Goal: Transaction & Acquisition: Purchase product/service

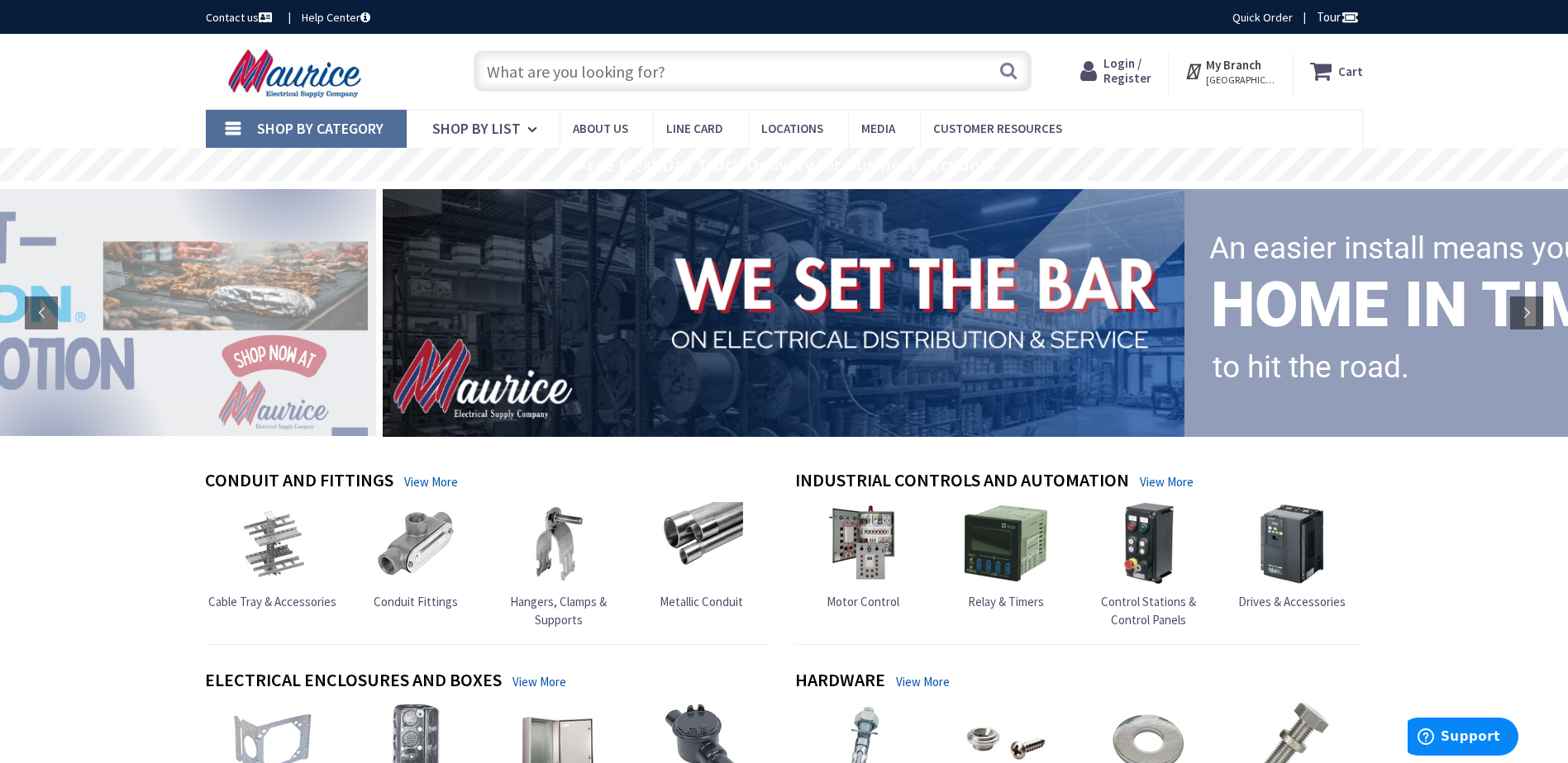
click at [729, 76] on input "text" at bounding box center [752, 71] width 557 height 41
click at [1116, 68] on span "Login / Register" at bounding box center [1127, 70] width 48 height 31
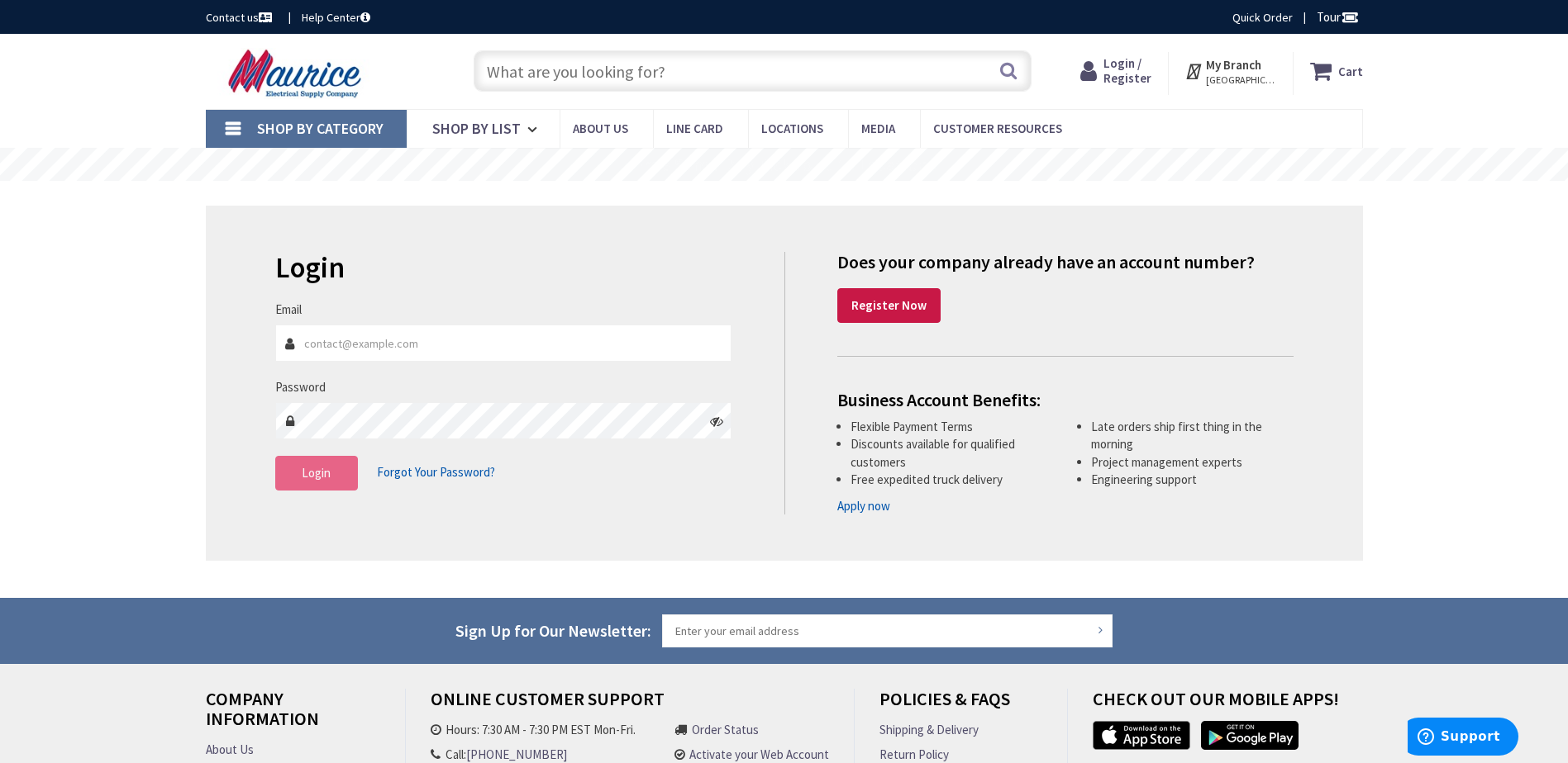
type input "marshall@technical-electrical.com"
click at [300, 469] on button "Login" at bounding box center [317, 473] width 83 height 35
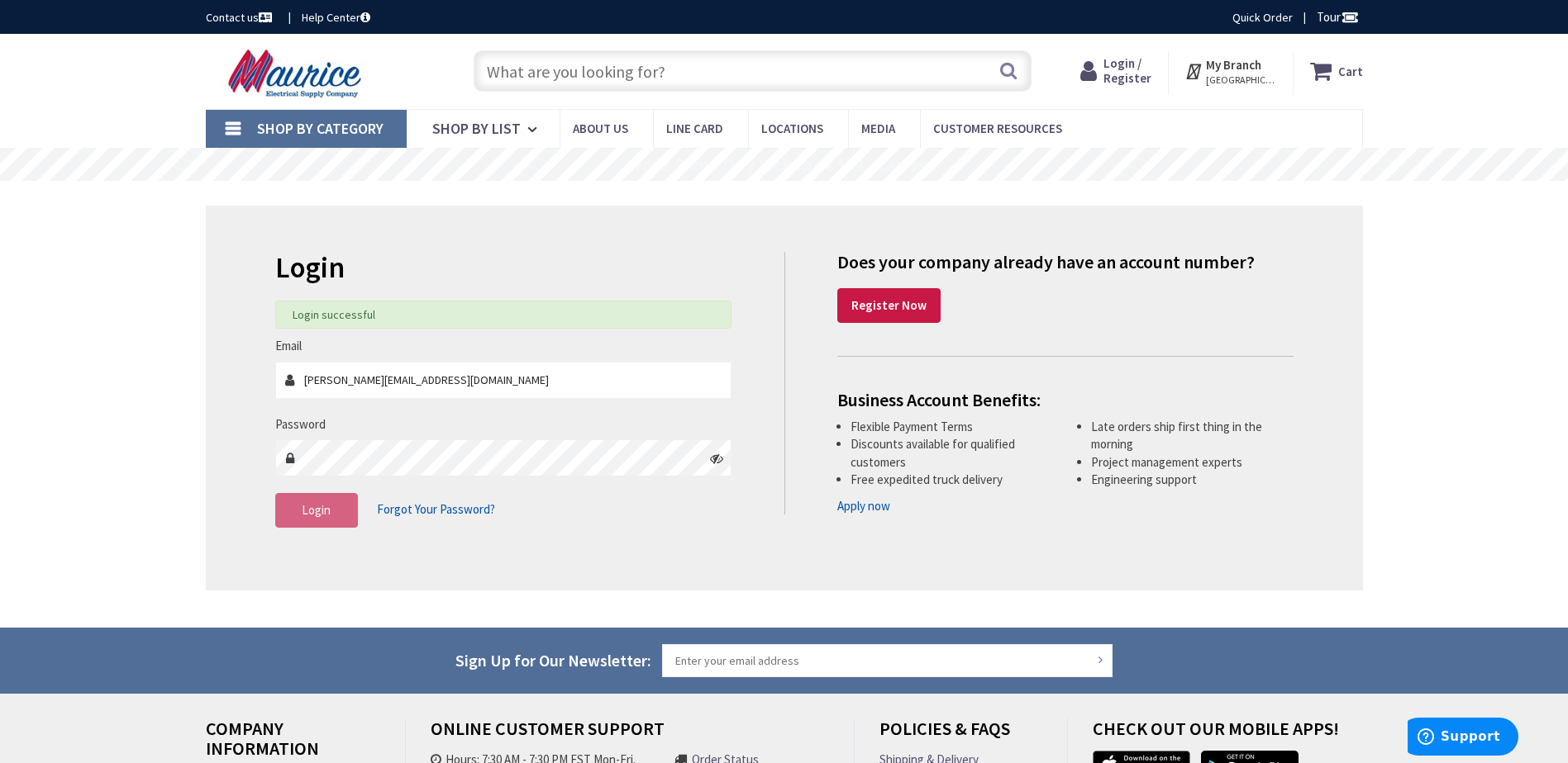
click at [695, 75] on input "text" at bounding box center [752, 71] width 557 height 41
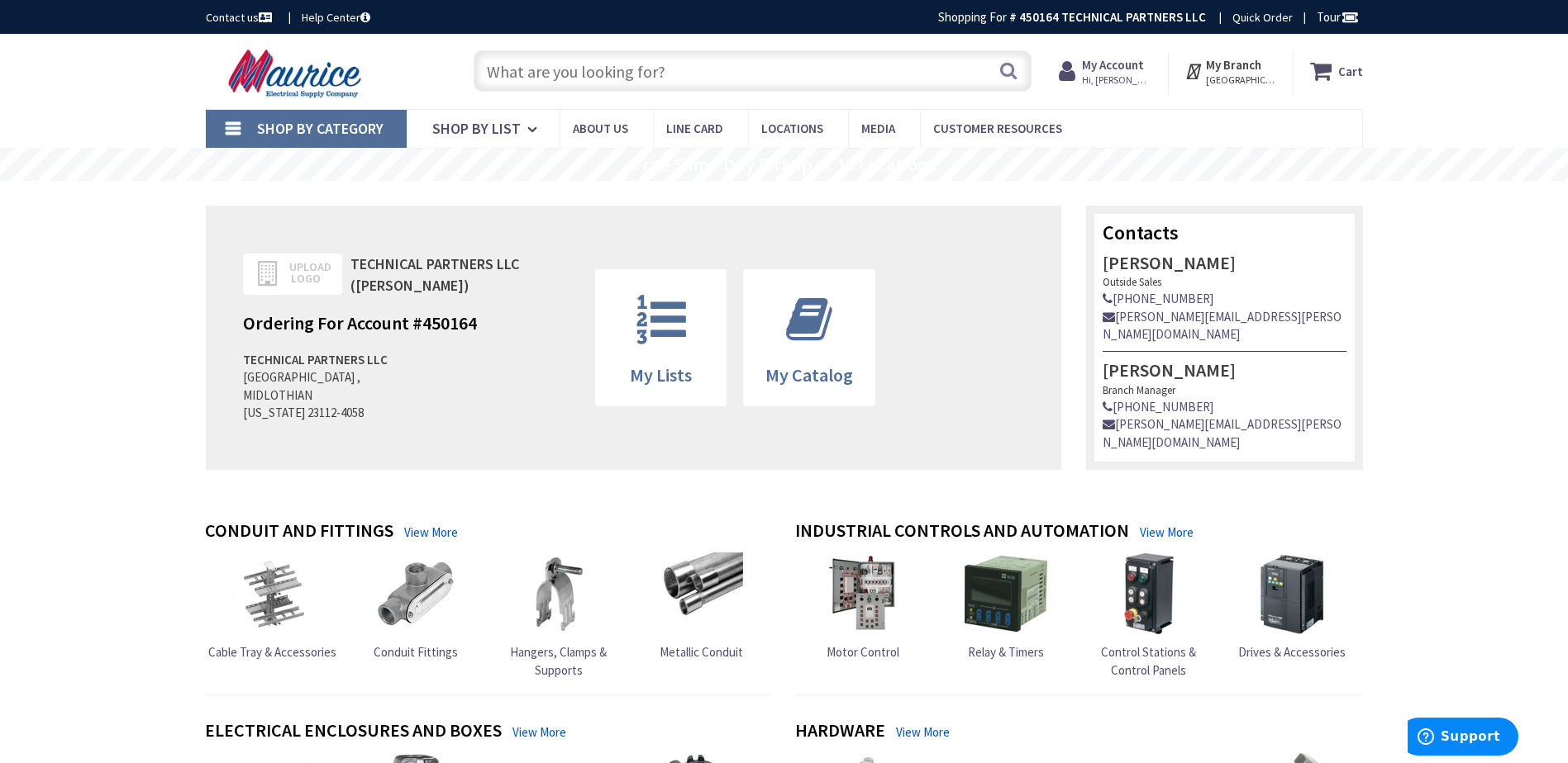
click at [543, 70] on input "text" at bounding box center [752, 71] width 557 height 41
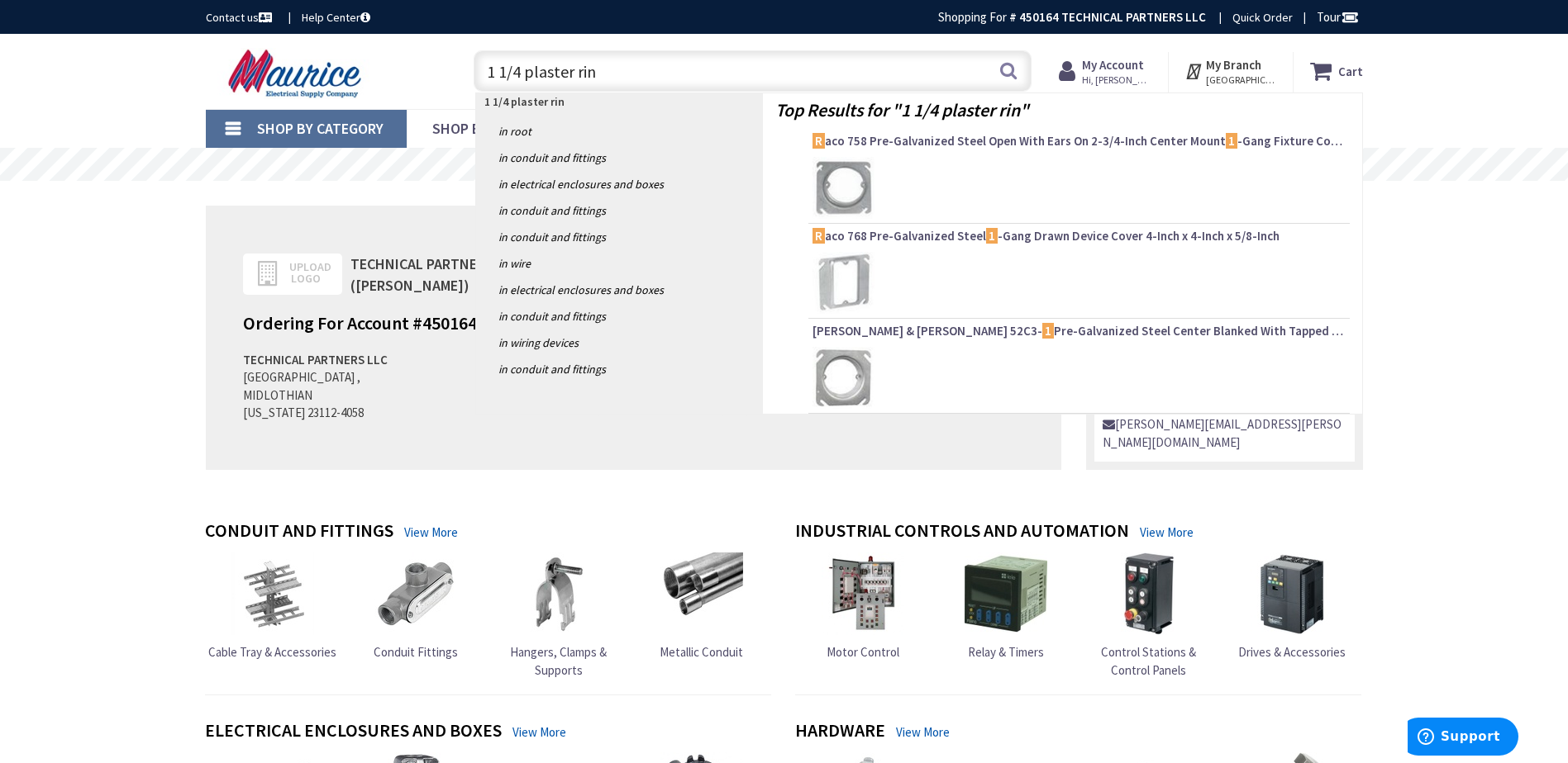
type input "1 1/4 plaster ring"
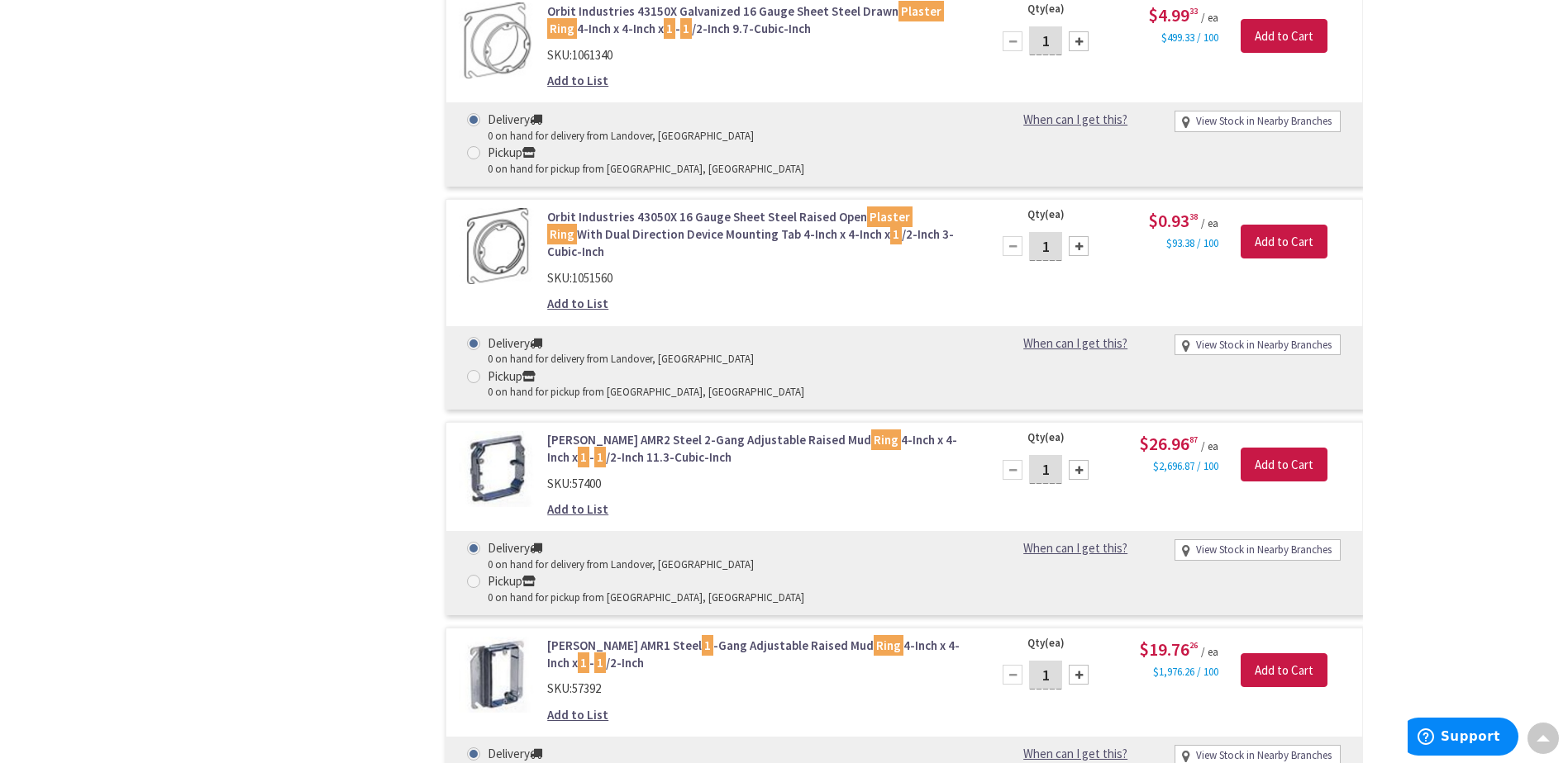
scroll to position [2478, 0]
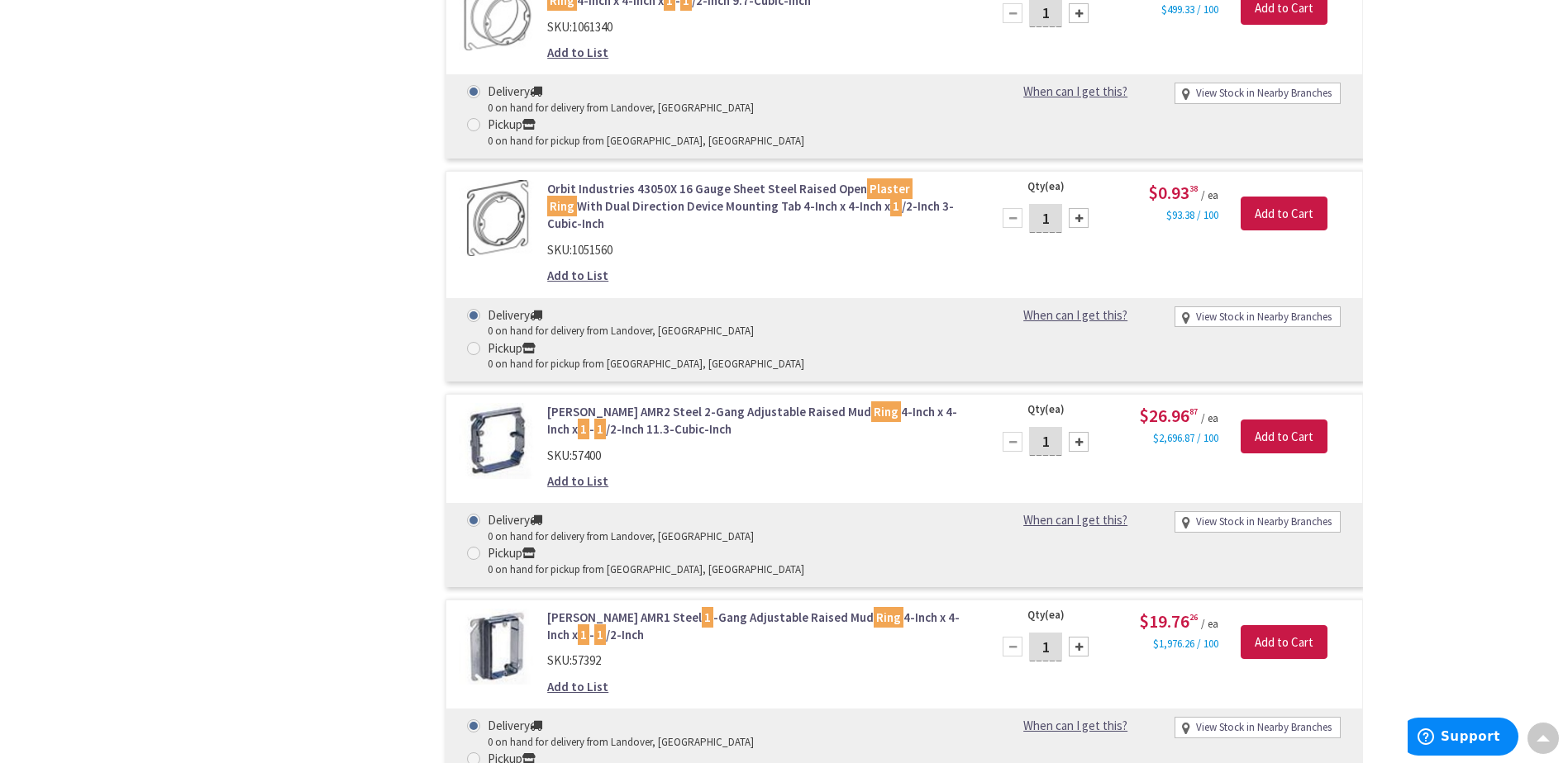
type input "20"
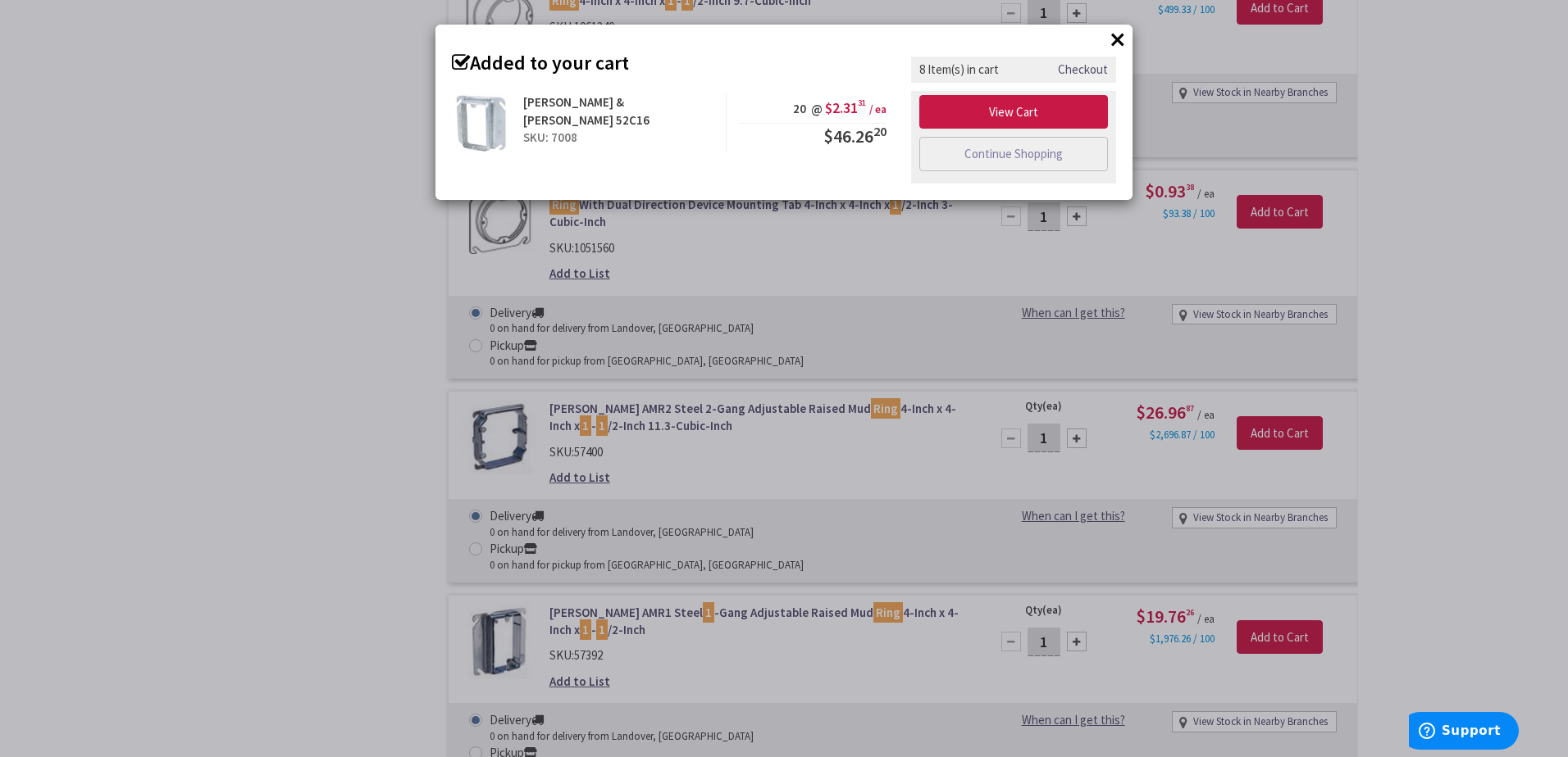
click at [1116, 39] on button "×" at bounding box center [1117, 39] width 24 height 24
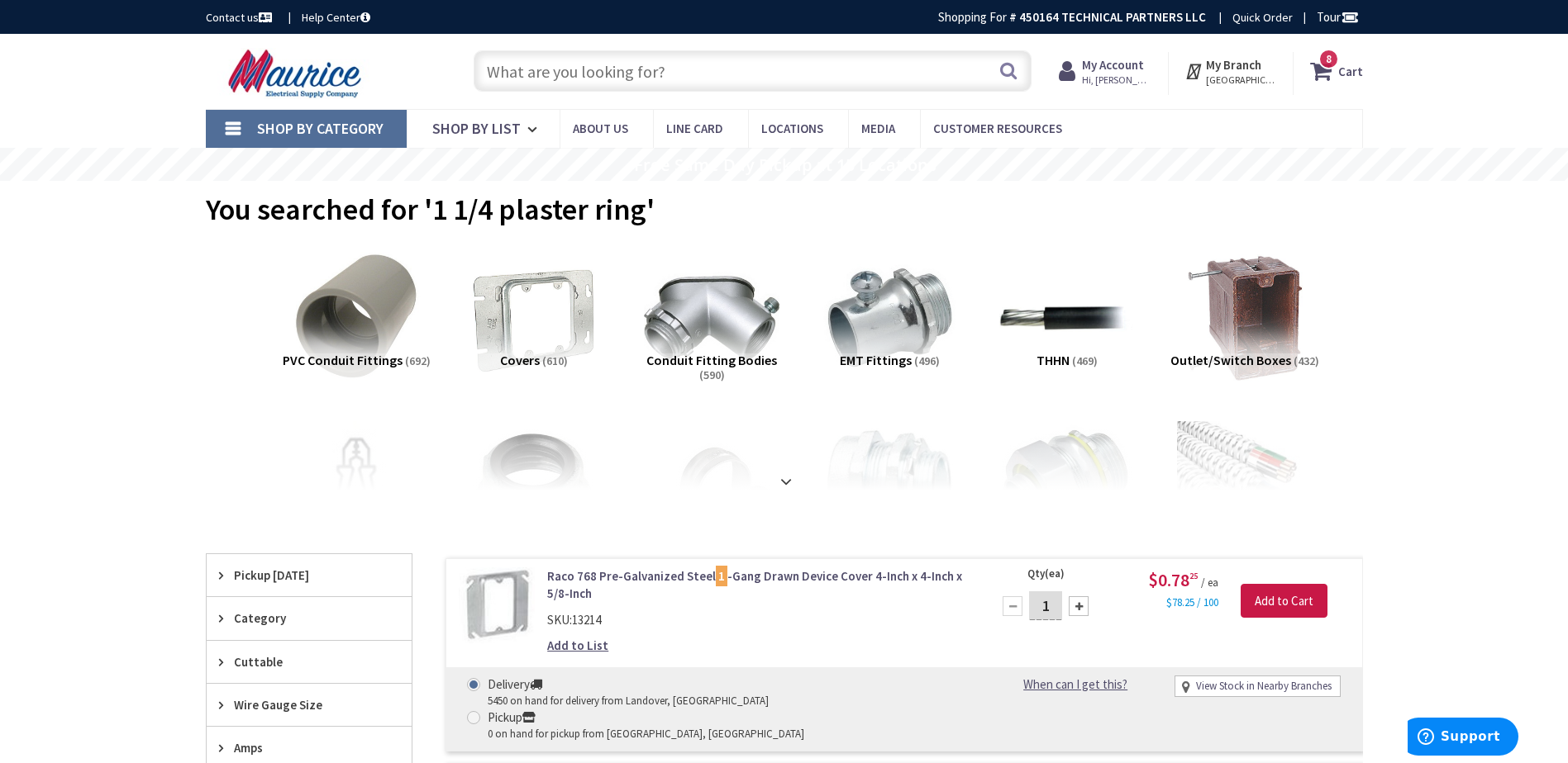
click at [525, 71] on input "text" at bounding box center [752, 71] width 557 height 41
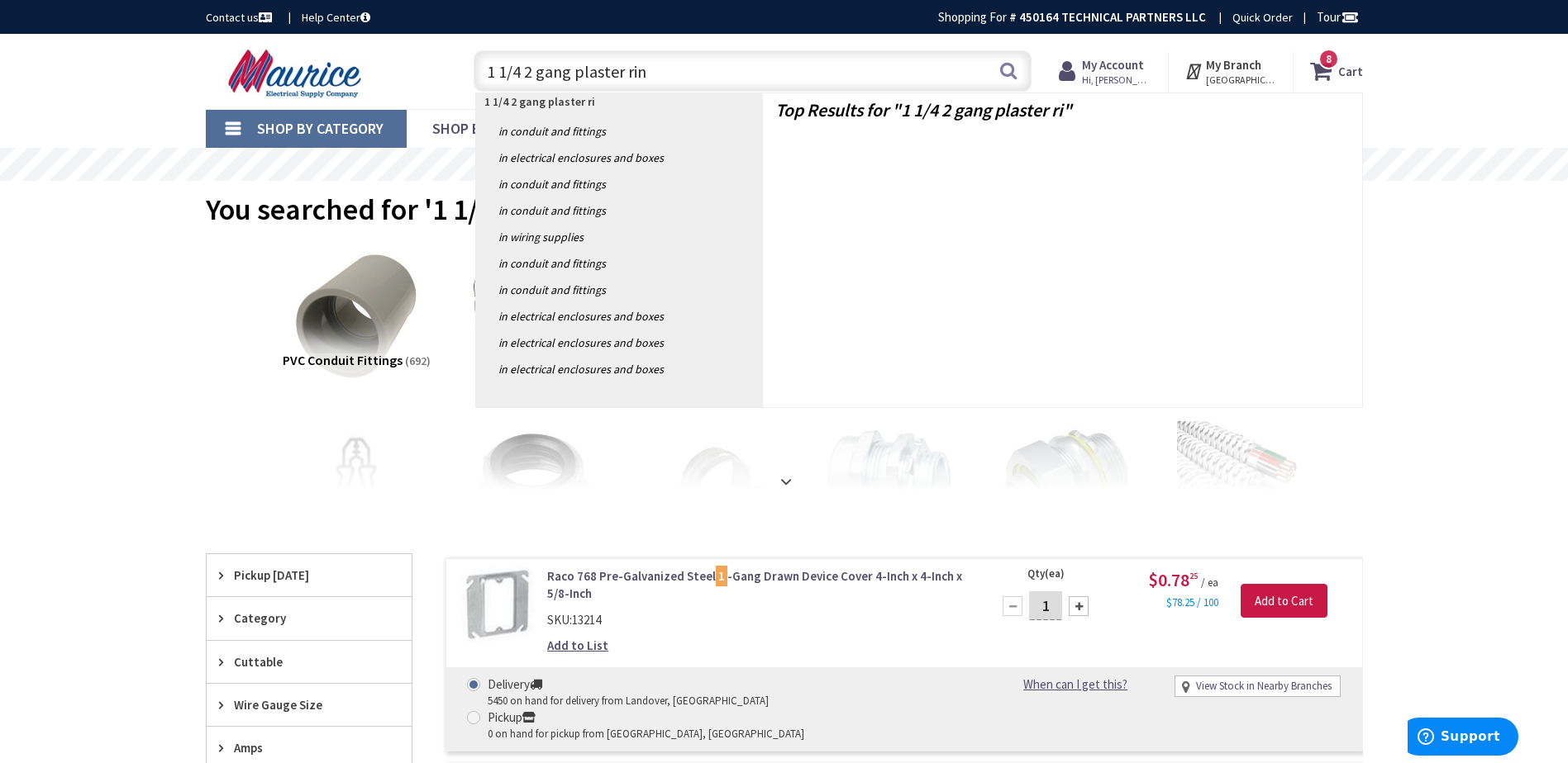
type input "1 1/4 2 gang plaster ring"
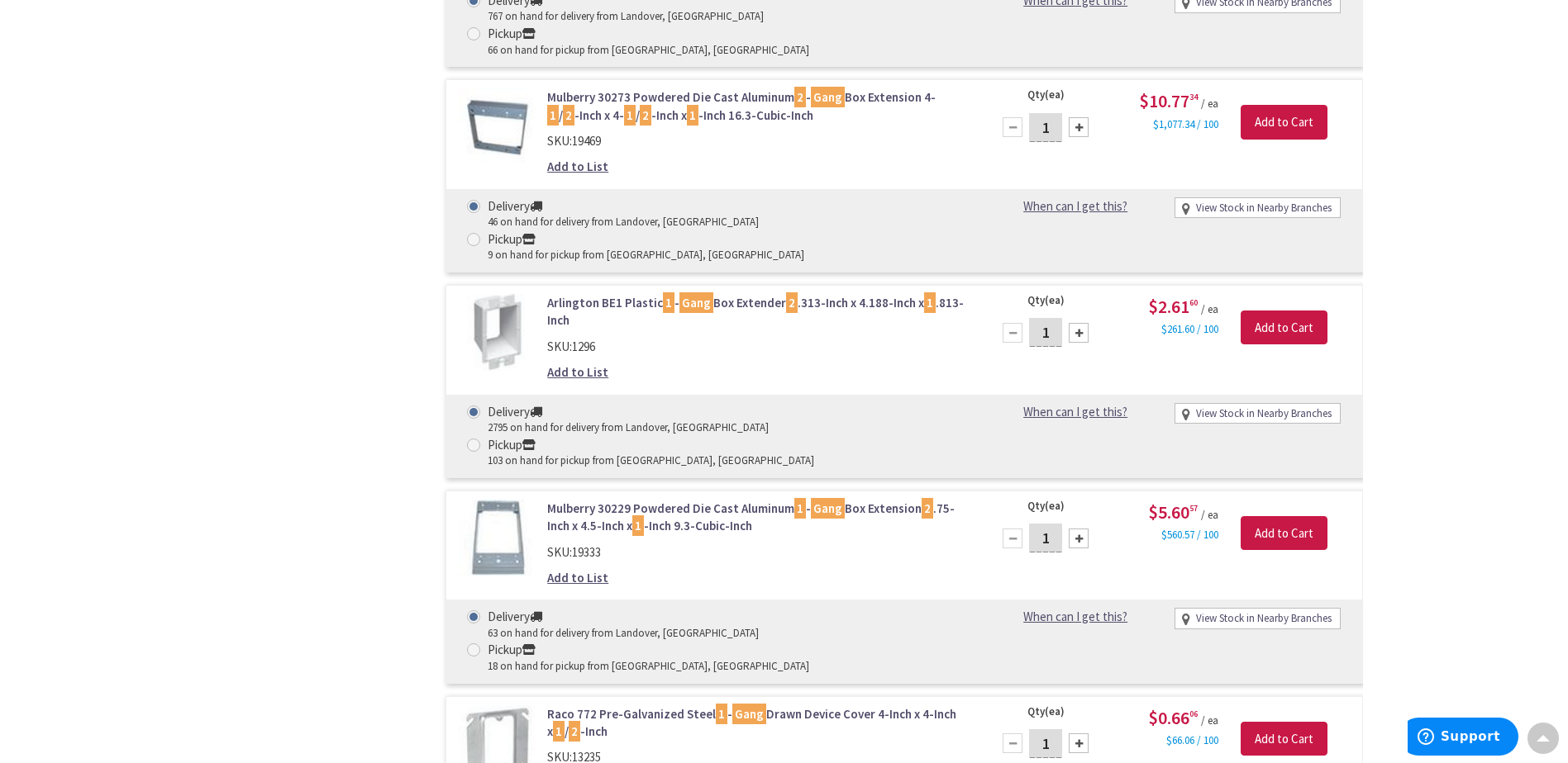
scroll to position [3635, 0]
